Goal: Task Accomplishment & Management: Complete application form

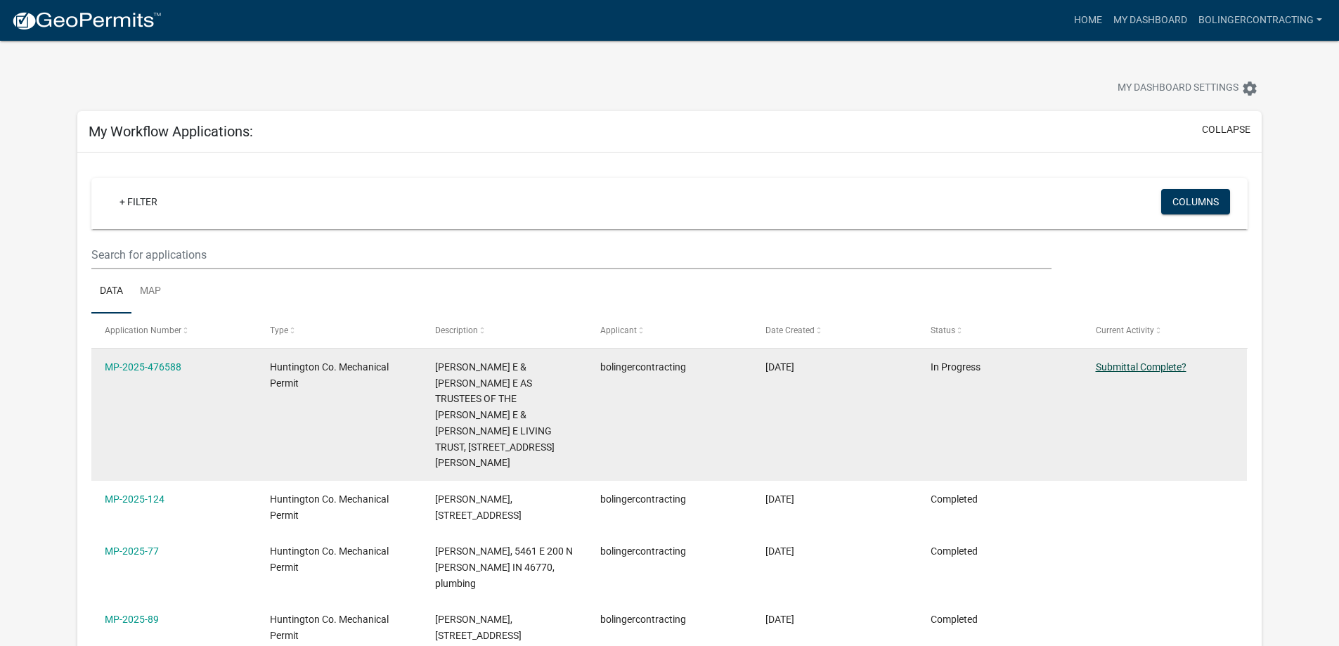
click at [1137, 364] on link "Submittal Complete?" at bounding box center [1141, 366] width 91 height 11
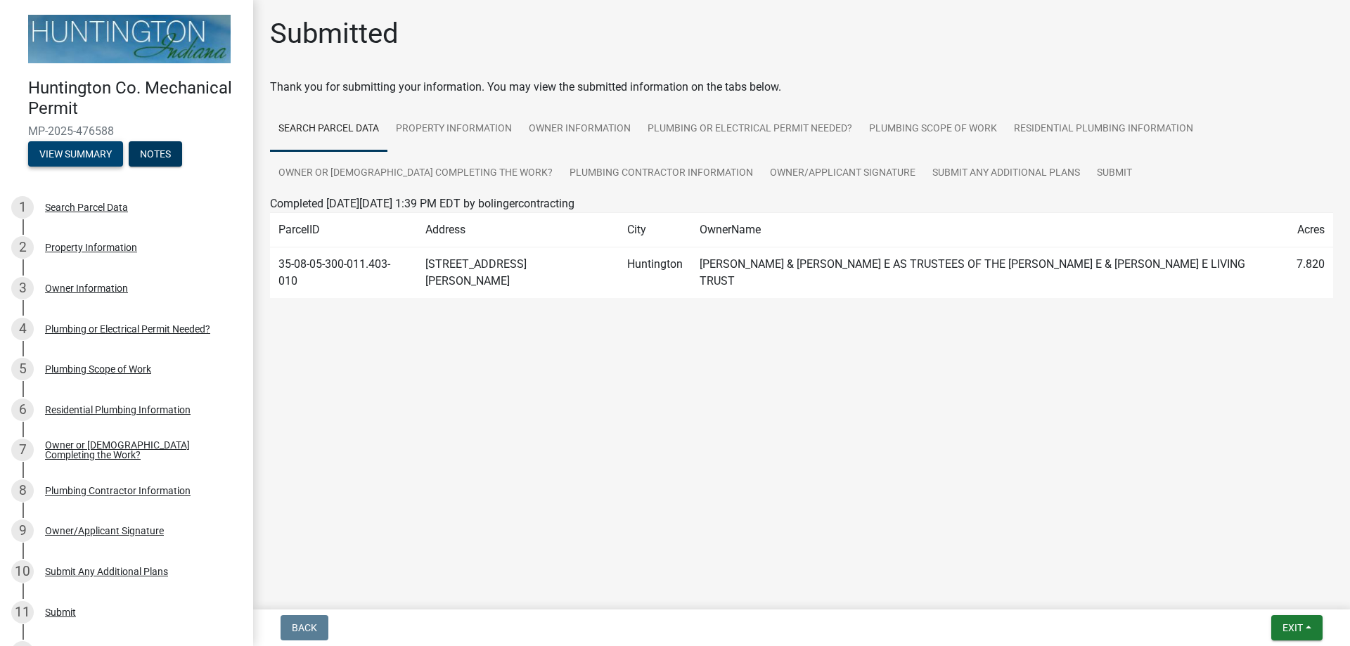
click at [75, 146] on button "View Summary" at bounding box center [75, 153] width 95 height 25
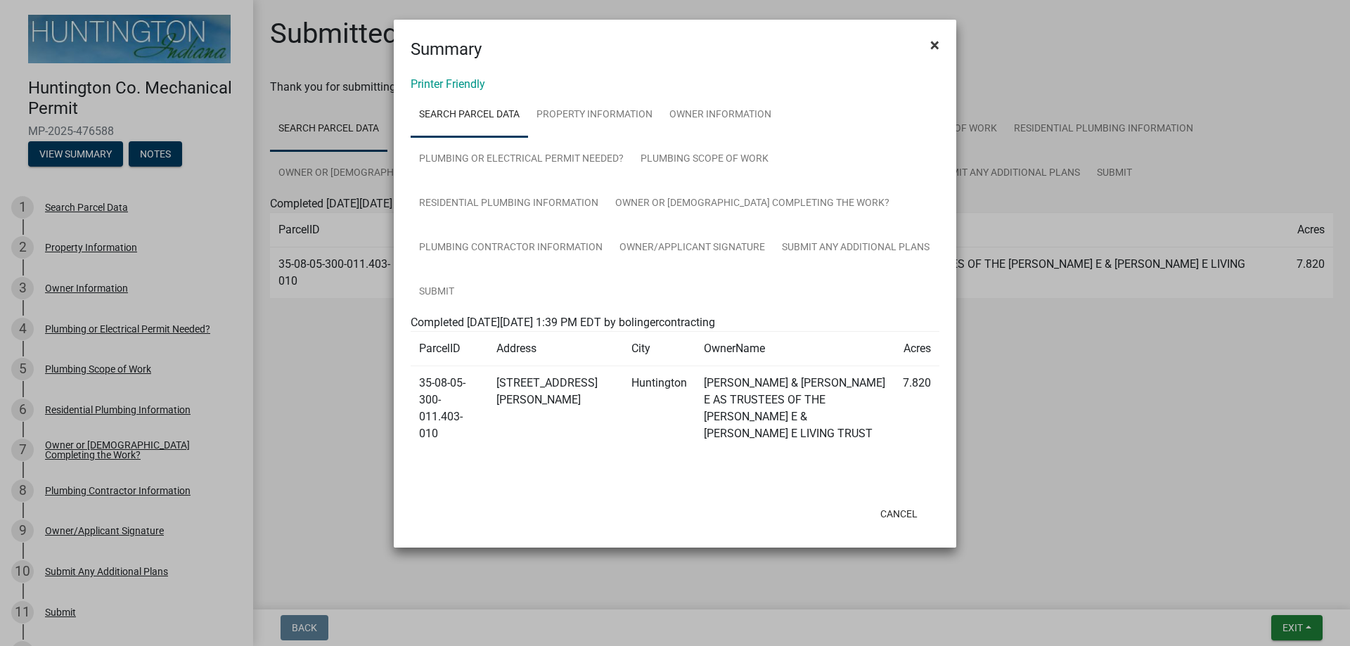
click at [935, 43] on span "×" at bounding box center [934, 45] width 9 height 20
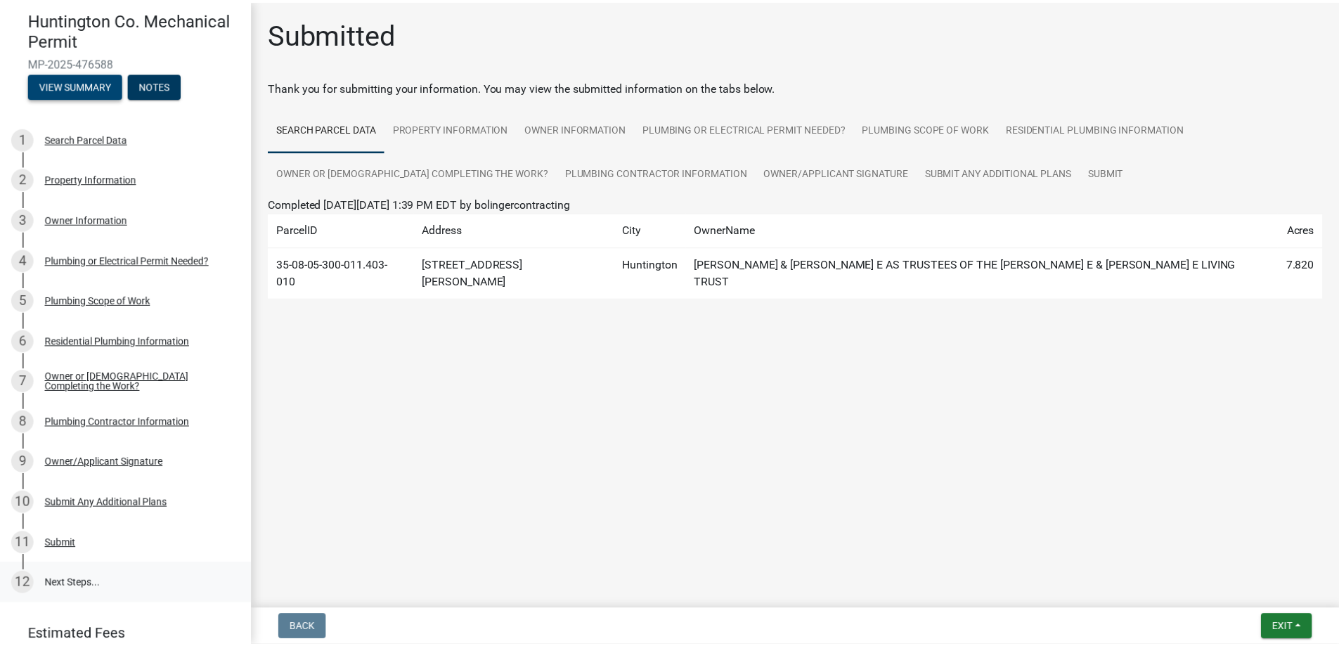
scroll to position [155, 0]
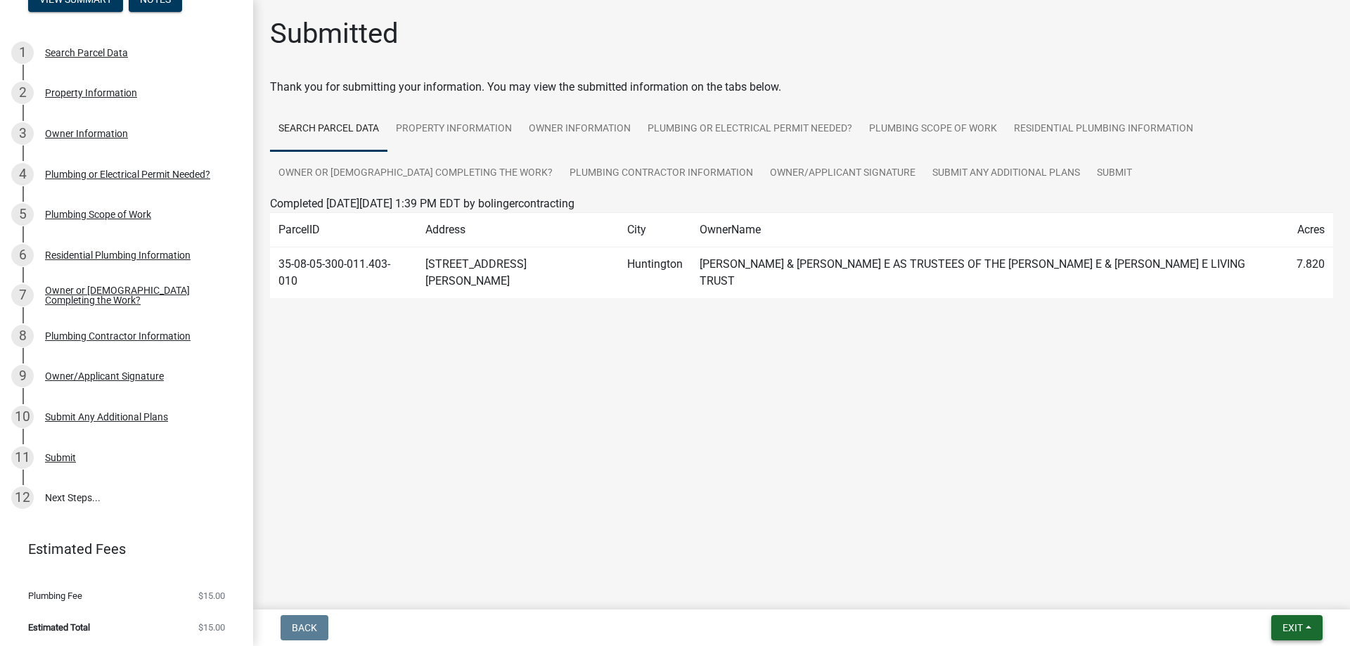
click at [1298, 624] on span "Exit" at bounding box center [1292, 627] width 20 height 11
click at [1256, 595] on button "Save & Exit" at bounding box center [1266, 591] width 112 height 34
